Goal: Transaction & Acquisition: Purchase product/service

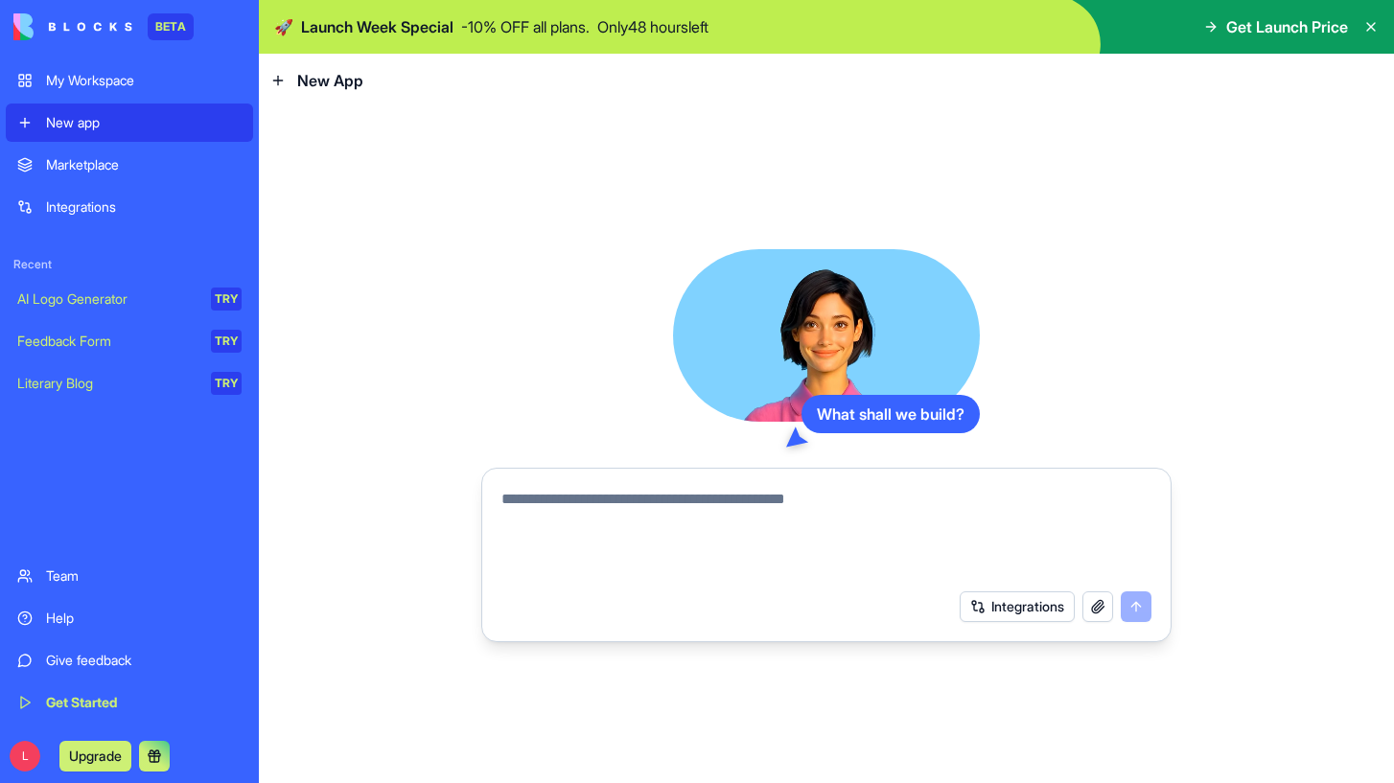
click at [658, 36] on p "Only 48 hours left" at bounding box center [652, 26] width 111 height 23
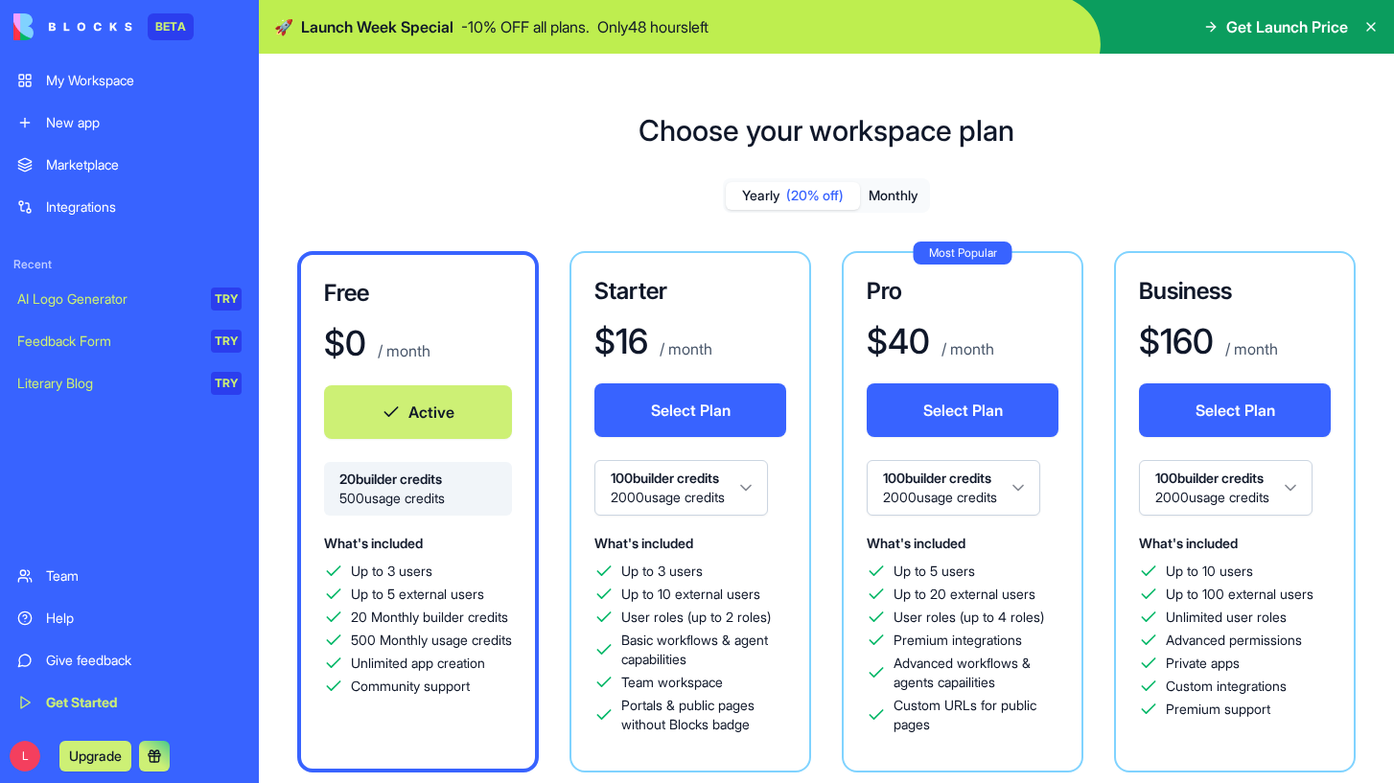
click at [1271, 20] on span "Get Launch Price" at bounding box center [1287, 26] width 122 height 23
click at [1246, 32] on span "Get Launch Price" at bounding box center [1287, 26] width 122 height 23
click at [728, 129] on h1 "Choose your workspace plan" at bounding box center [826, 130] width 376 height 35
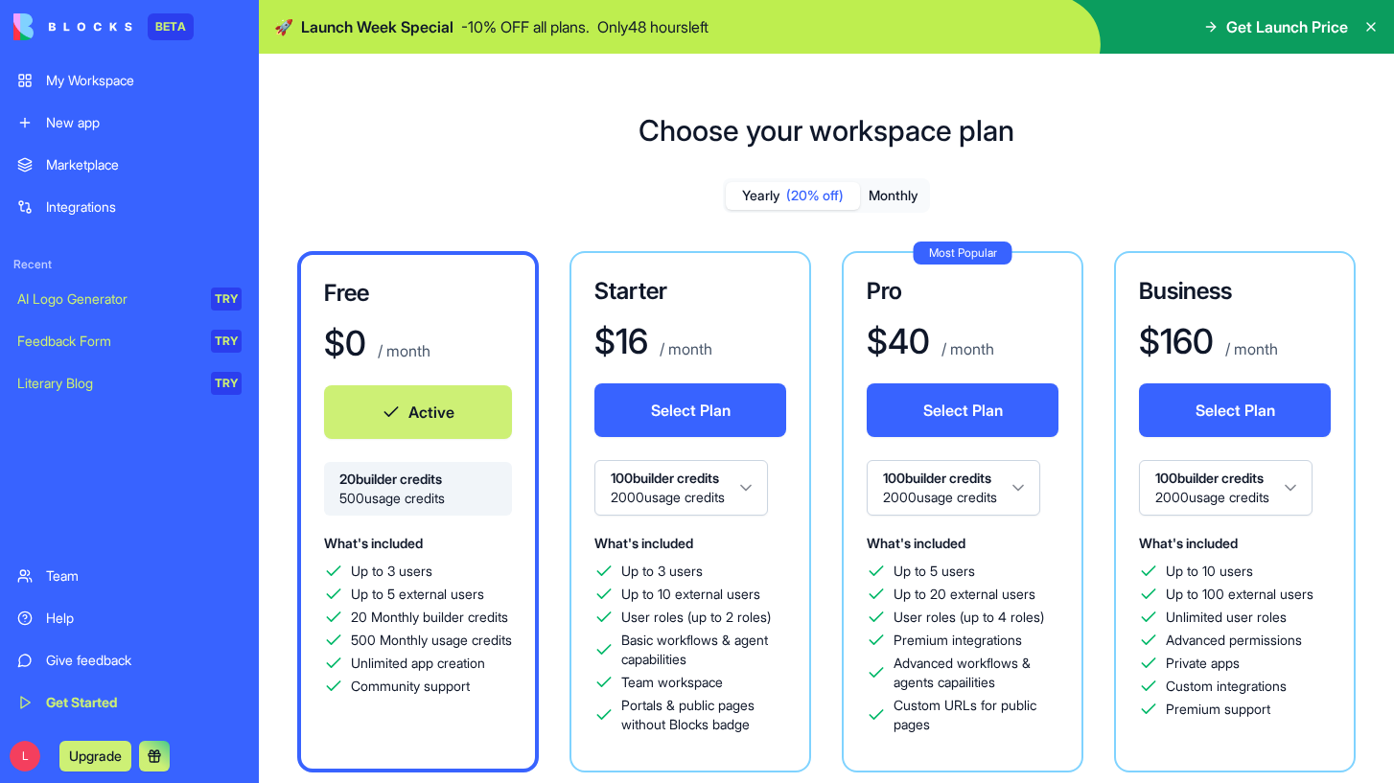
click at [1220, 36] on div "Get Launch Price" at bounding box center [1275, 26] width 145 height 23
click at [162, 74] on div "My Workspace" at bounding box center [144, 80] width 196 height 19
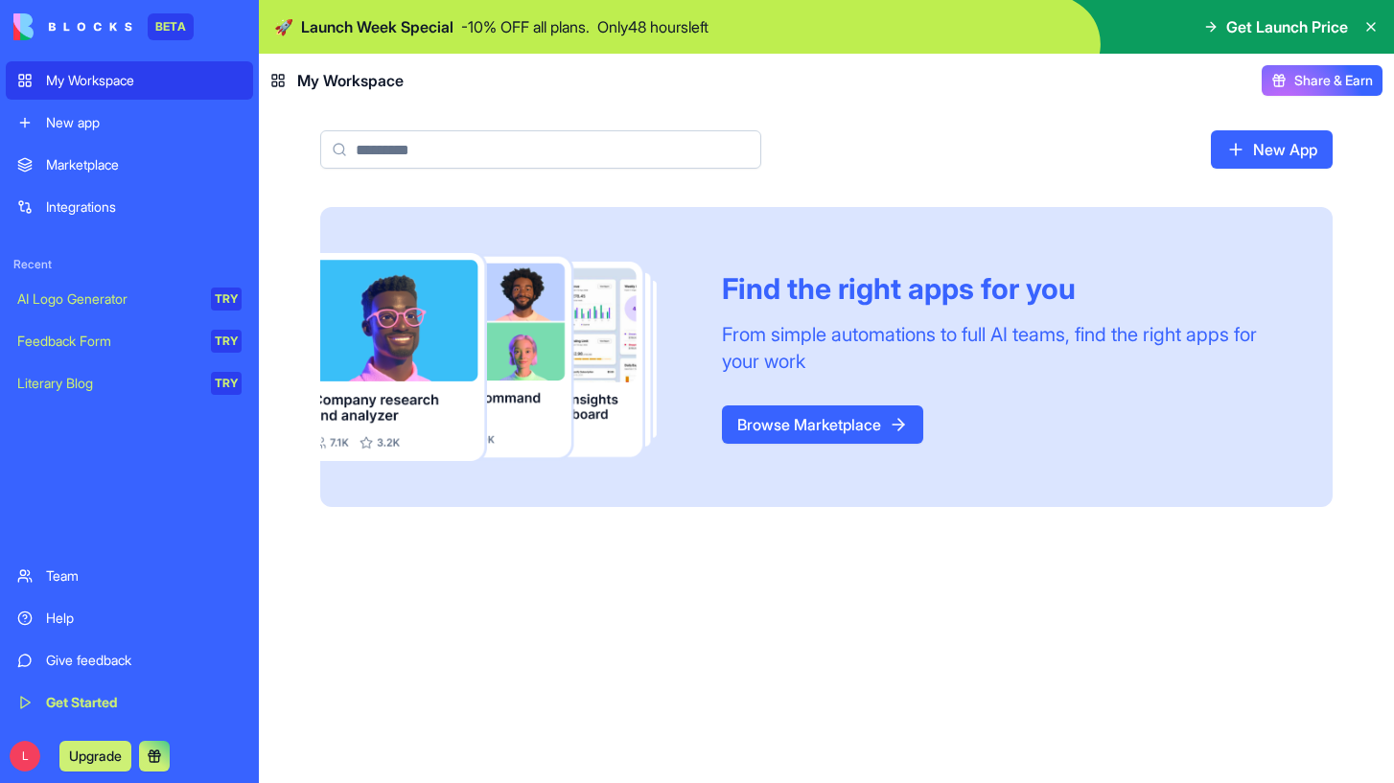
click at [151, 83] on div "My Workspace" at bounding box center [144, 80] width 196 height 19
click at [106, 81] on div "My Workspace" at bounding box center [144, 80] width 196 height 19
click at [1319, 83] on span "Share & Earn" at bounding box center [1333, 80] width 79 height 19
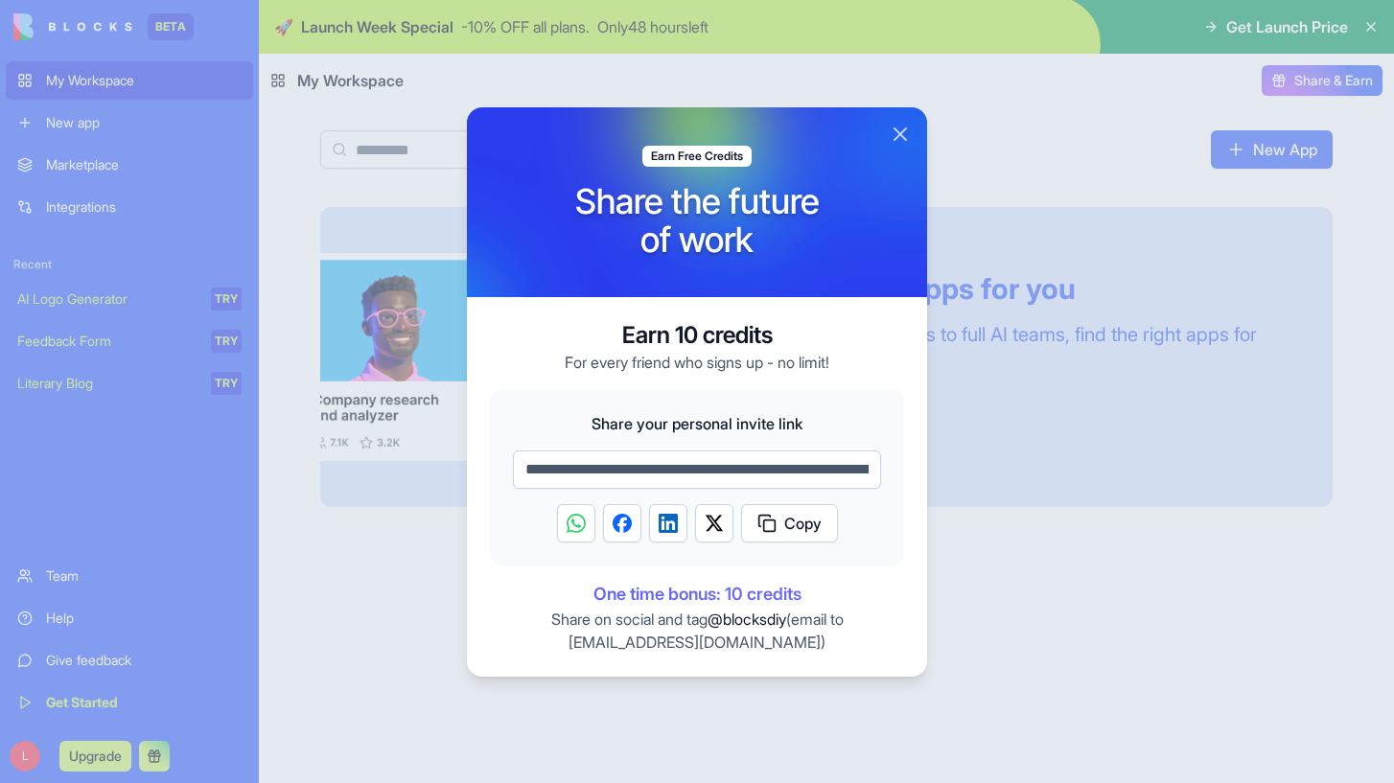
click at [911, 142] on div at bounding box center [911, 142] width 460 height 190
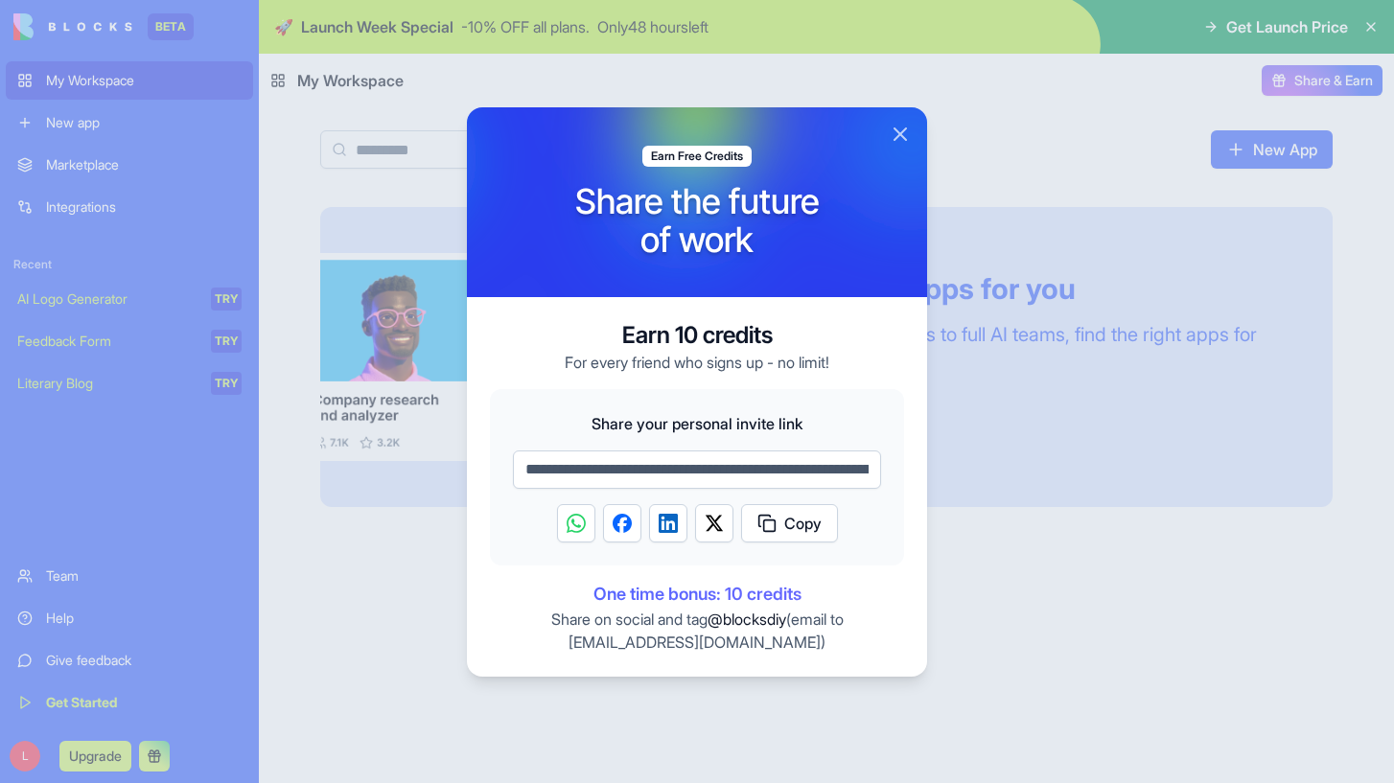
click at [903, 138] on button "Close" at bounding box center [899, 134] width 23 height 23
